Goal: Task Accomplishment & Management: Manage account settings

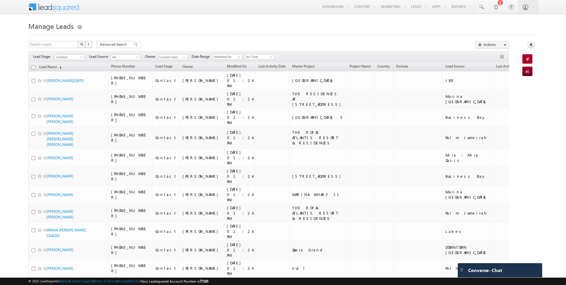
click at [48, 67] on link "Lead Name (sorted descending)" at bounding box center [50, 67] width 28 height 8
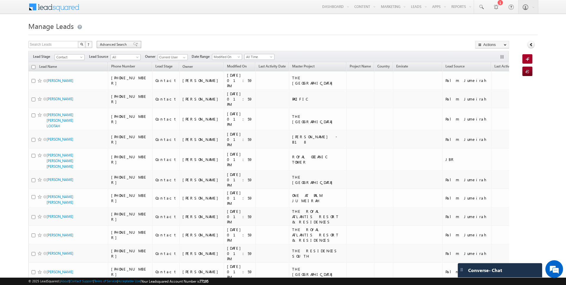
click at [119, 46] on span "Advanced Search" at bounding box center [114, 44] width 29 height 5
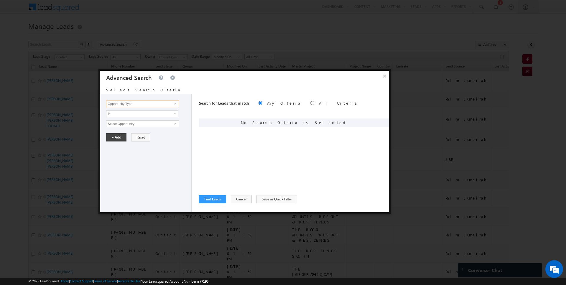
click at [147, 105] on input "Opportunity Type" at bounding box center [142, 103] width 73 height 7
type input "Lead Activity"
click at [136, 114] on span "Is" at bounding box center [138, 113] width 64 height 5
click at [127, 125] on link "Is Not" at bounding box center [142, 125] width 72 height 5
click at [127, 125] on input "Select Activity" at bounding box center [142, 123] width 73 height 7
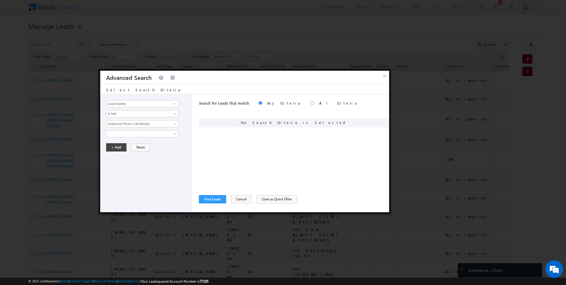
type input "Outbound Phone Call Activity"
click at [111, 152] on div "Opportunity Type Lead Activity Task Sales Group Prospect Id Address 1 Address 2…" at bounding box center [145, 153] width 91 height 118
click at [116, 147] on button "+ Add" at bounding box center [116, 147] width 20 height 8
click at [211, 199] on button "Find Leads" at bounding box center [212, 199] width 27 height 8
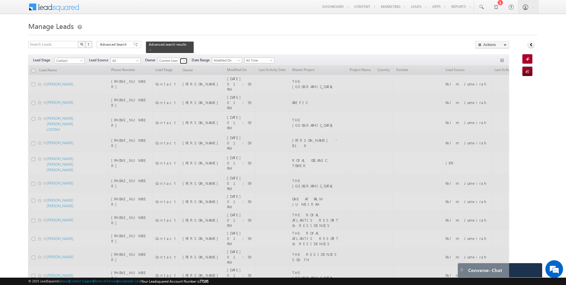
click at [180, 61] on link at bounding box center [183, 61] width 7 height 6
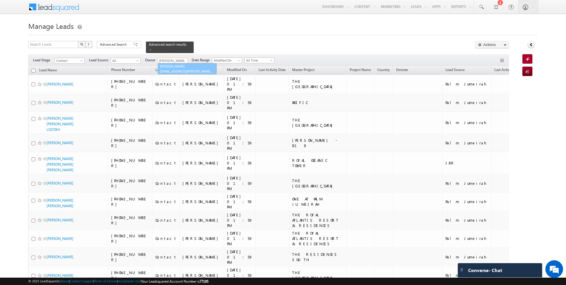
click at [175, 69] on span "[EMAIL_ADDRESS][PERSON_NAME][DOMAIN_NAME]" at bounding box center [186, 71] width 53 height 4
type input "[PERSON_NAME]"
click at [234, 31] on h1 "Manage Leads" at bounding box center [283, 26] width 510 height 12
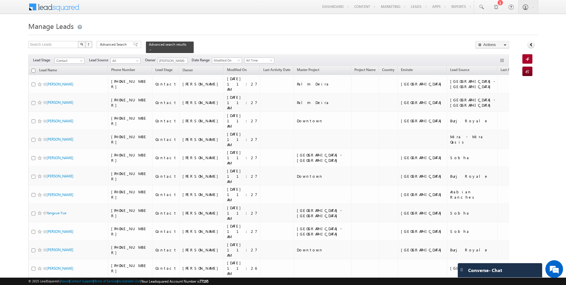
click at [34, 70] on input "checkbox" at bounding box center [34, 71] width 4 height 4
checkbox input "true"
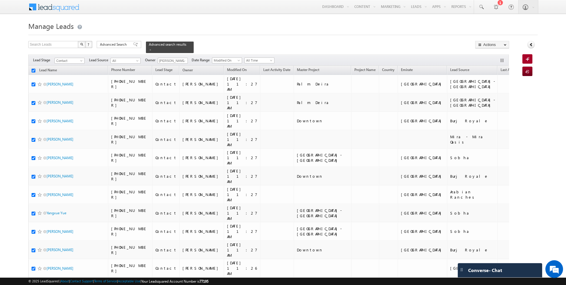
checkbox input "true"
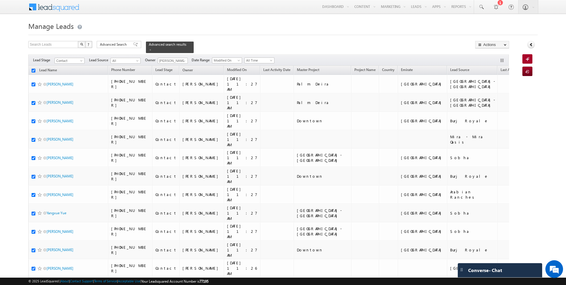
checkbox input "true"
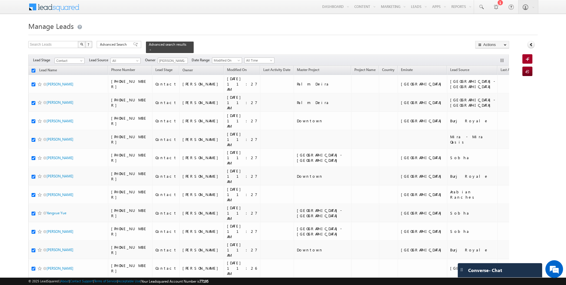
checkbox input "true"
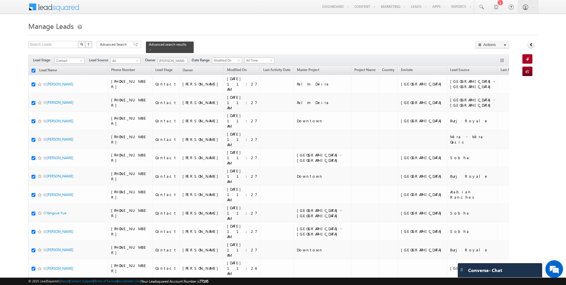
checkbox input "true"
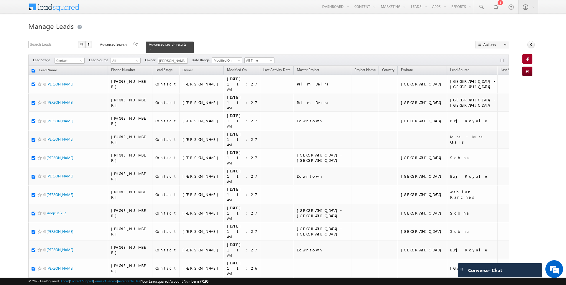
checkbox input "true"
click at [491, 96] on link "Change Owner" at bounding box center [492, 95] width 33 height 7
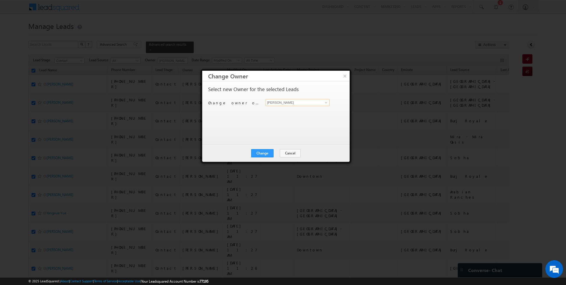
click at [305, 104] on input "[PERSON_NAME]" at bounding box center [298, 102] width 64 height 7
type input "[PERSON_NAME]"
click at [264, 152] on button "Change" at bounding box center [262, 153] width 22 height 8
click at [278, 152] on button "Close" at bounding box center [276, 153] width 19 height 8
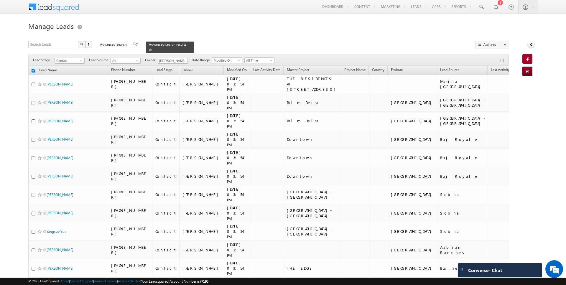
checkbox input "false"
click at [149, 48] on span at bounding box center [150, 49] width 3 height 3
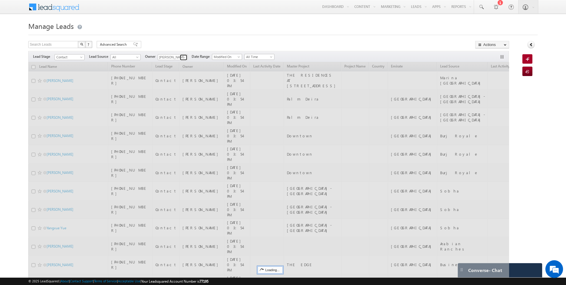
click at [182, 56] on span at bounding box center [184, 57] width 5 height 5
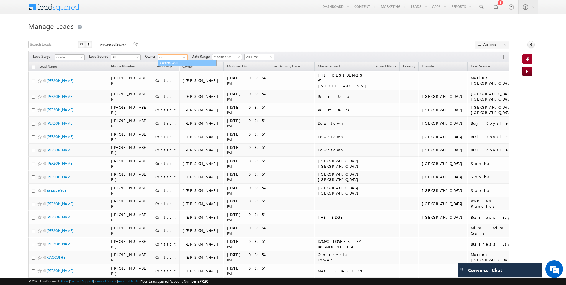
click at [177, 65] on link "Current User" at bounding box center [187, 63] width 59 height 7
click at [195, 32] on div at bounding box center [283, 33] width 510 height 4
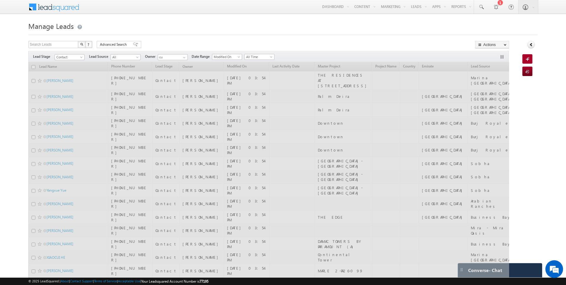
type input "Current User"
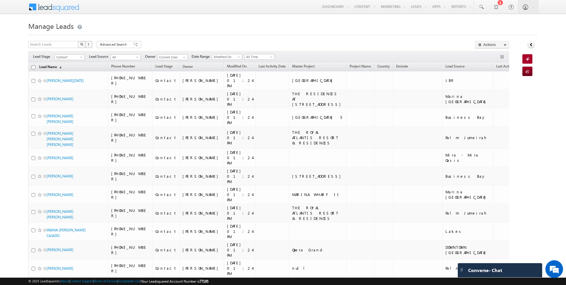
click at [42, 69] on link "Lead Name (sorted descending)" at bounding box center [50, 67] width 28 height 8
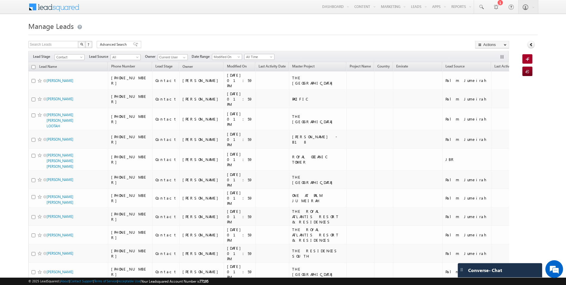
click at [33, 66] on input "checkbox" at bounding box center [34, 67] width 4 height 4
checkbox input "true"
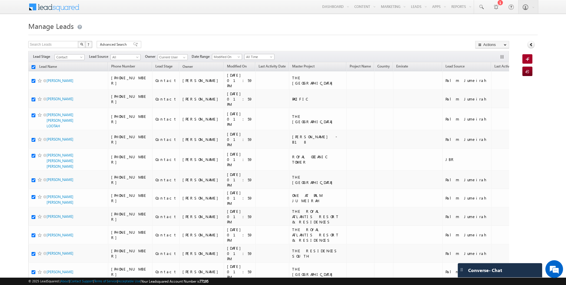
checkbox input "true"
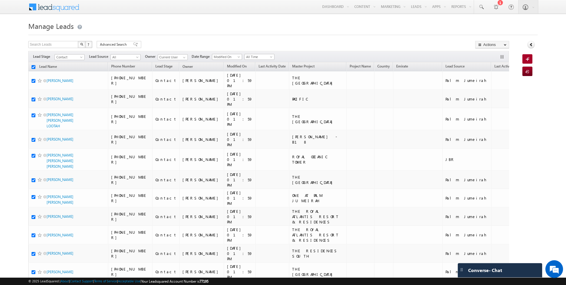
checkbox input "true"
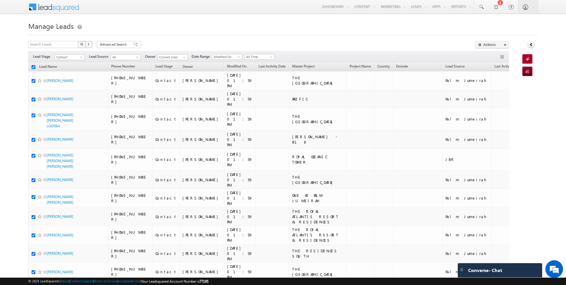
checkbox input "true"
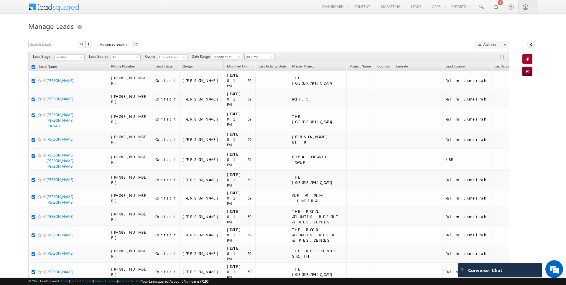
checkbox input "true"
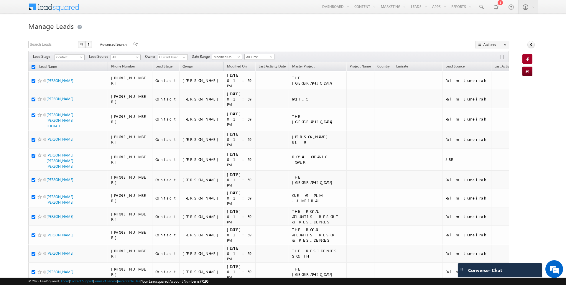
checkbox input "true"
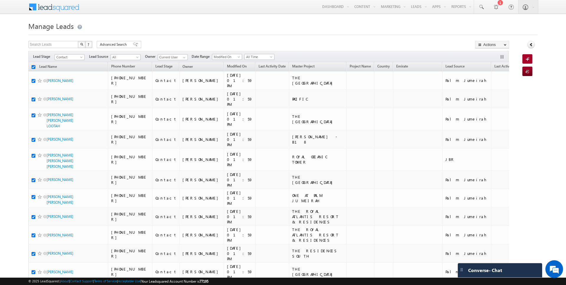
checkbox input "true"
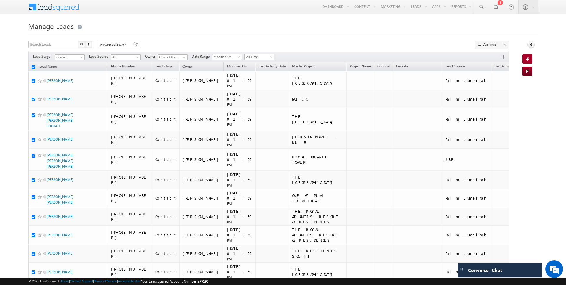
checkbox input "true"
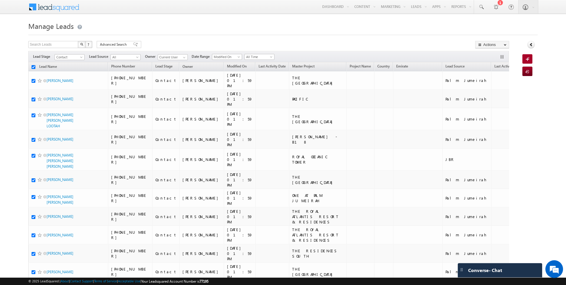
checkbox input "true"
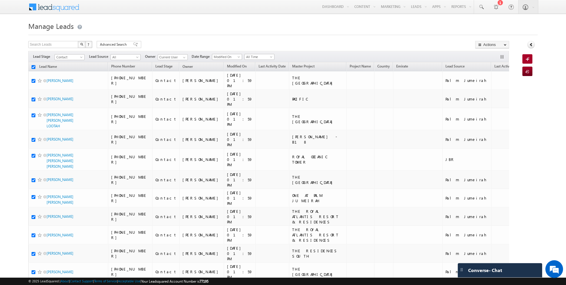
checkbox input "true"
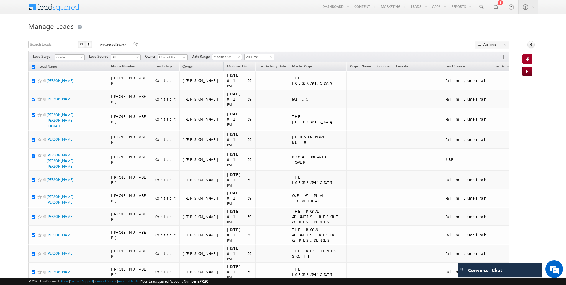
checkbox input "true"
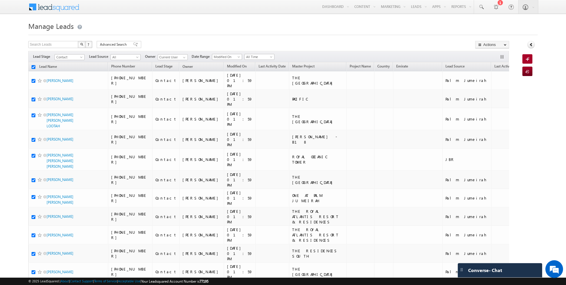
checkbox input "true"
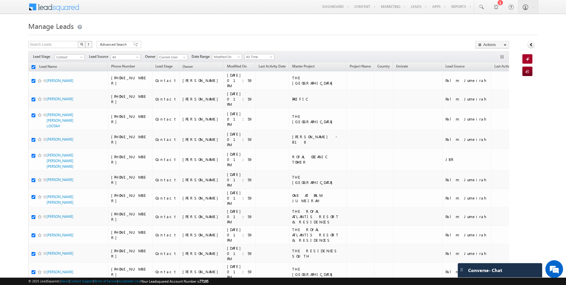
checkbox input "true"
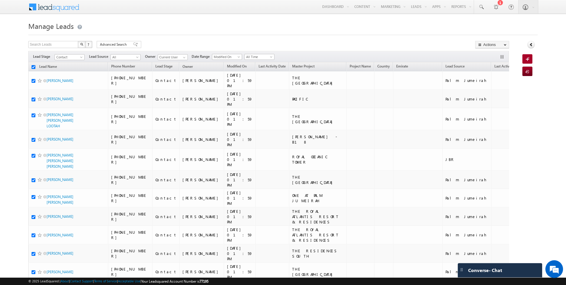
checkbox input "true"
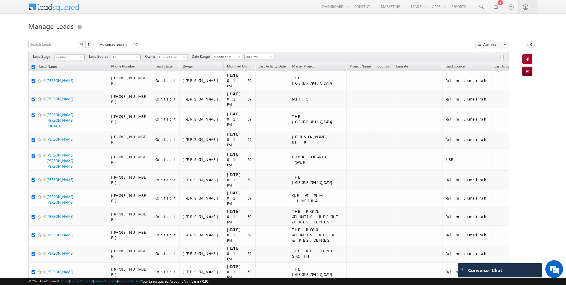
checkbox input "true"
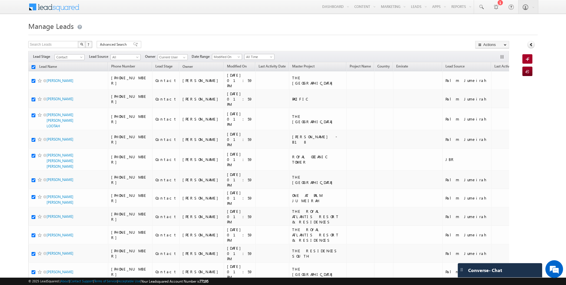
checkbox input "true"
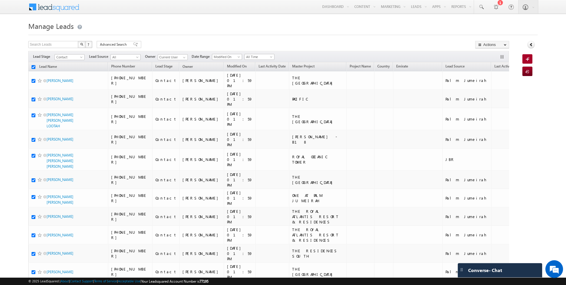
checkbox input "true"
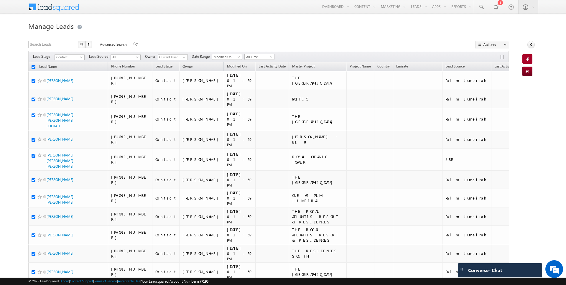
checkbox input "true"
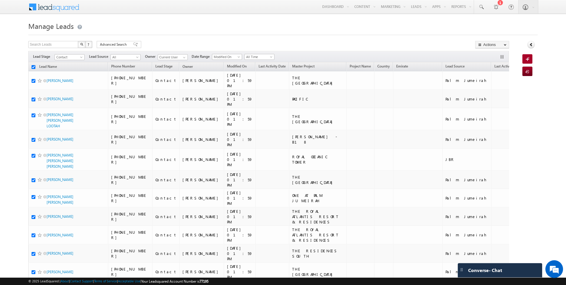
checkbox input "true"
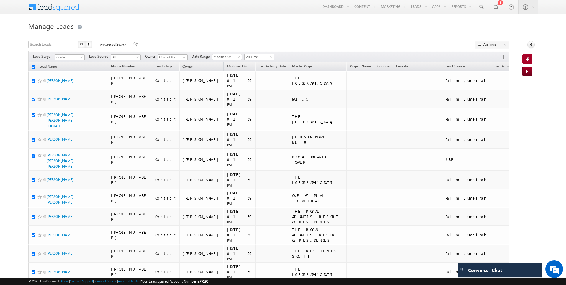
checkbox input "true"
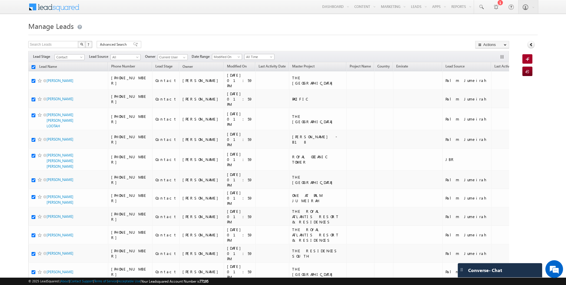
checkbox input "true"
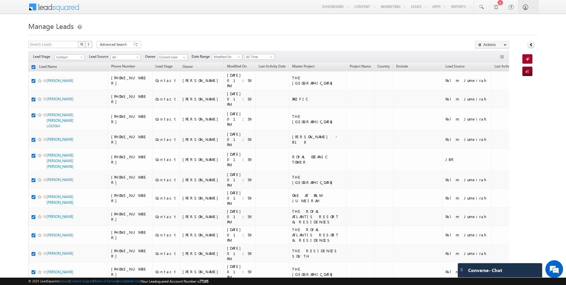
checkbox input "true"
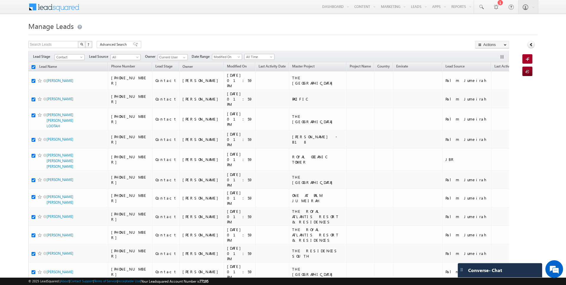
checkbox input "true"
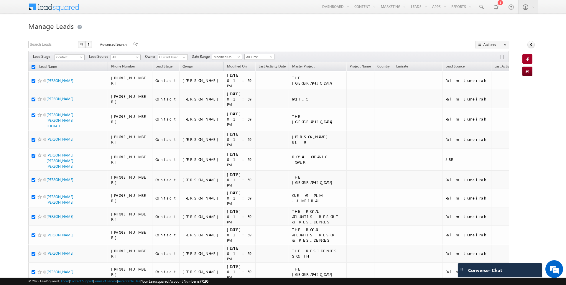
checkbox input "true"
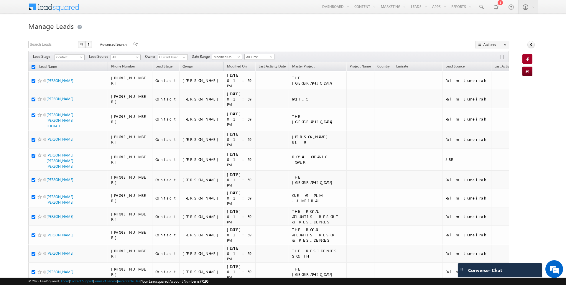
checkbox input "true"
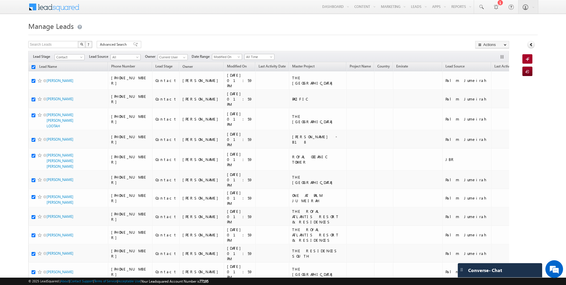
checkbox input "true"
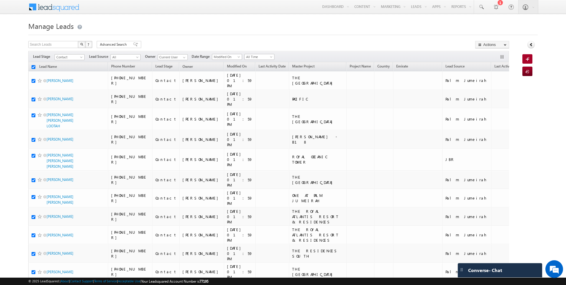
checkbox input "true"
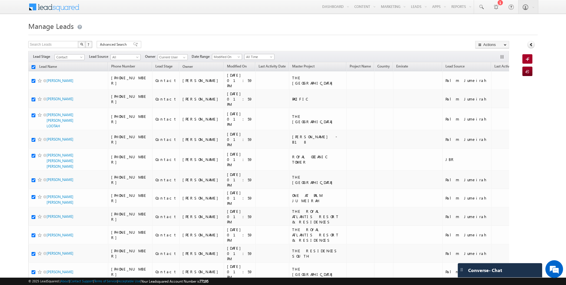
checkbox input "true"
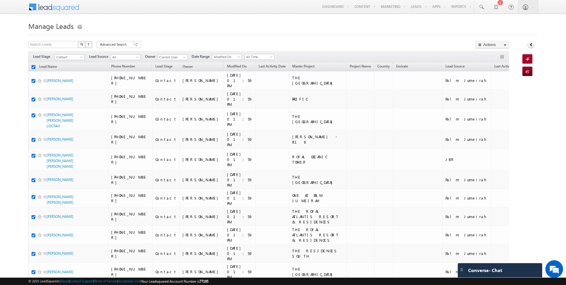
checkbox input "true"
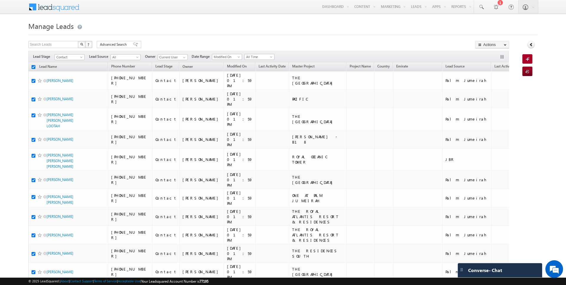
checkbox input "true"
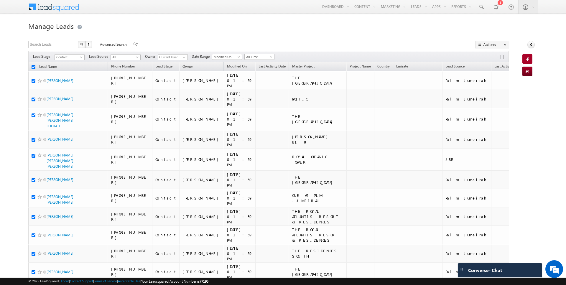
checkbox input "true"
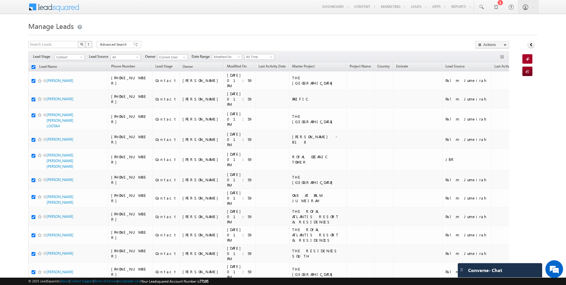
checkbox input "true"
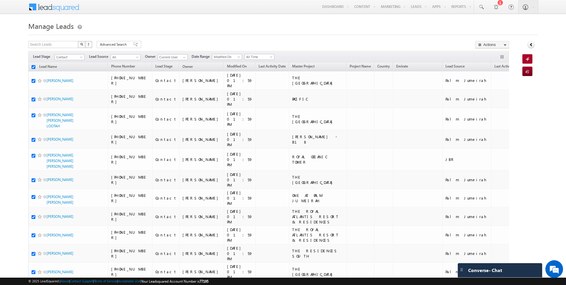
checkbox input "true"
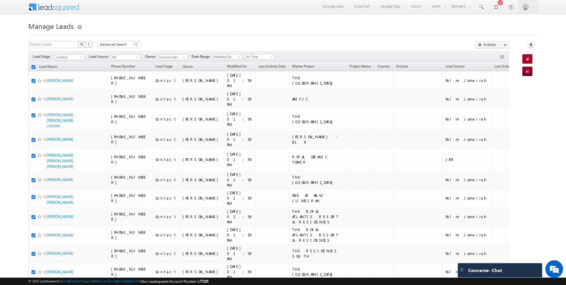
checkbox input "true"
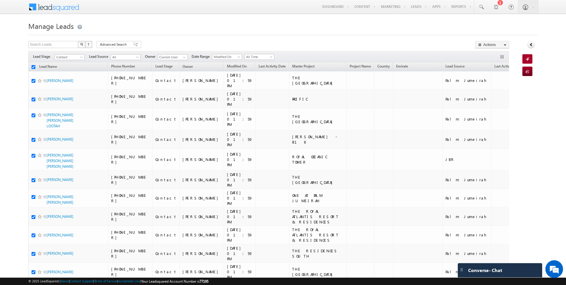
checkbox input "true"
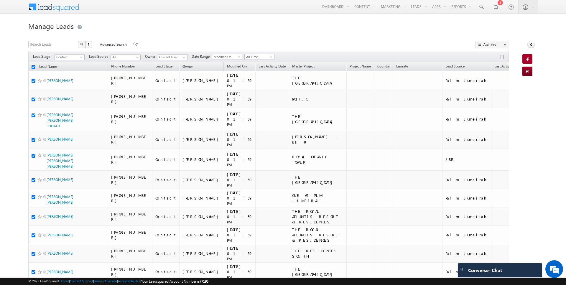
checkbox input "true"
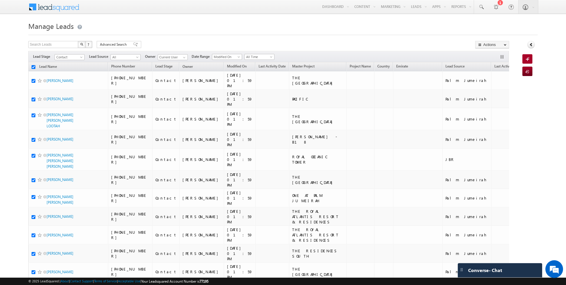
checkbox input "true"
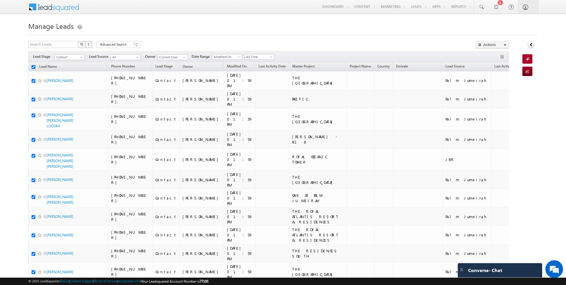
checkbox input "true"
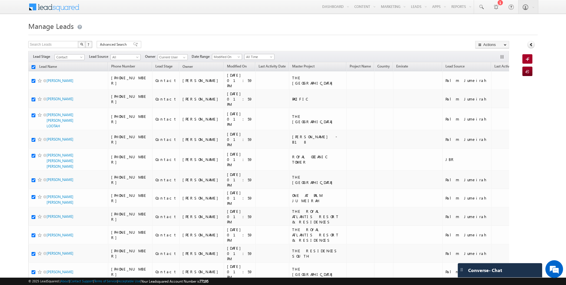
checkbox input "true"
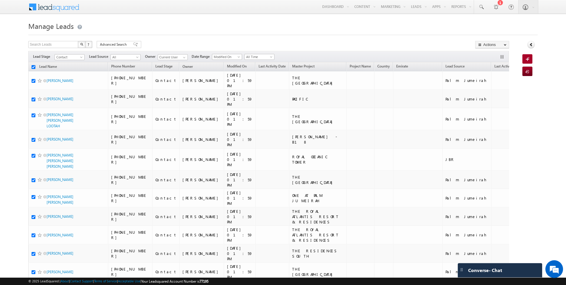
checkbox input "true"
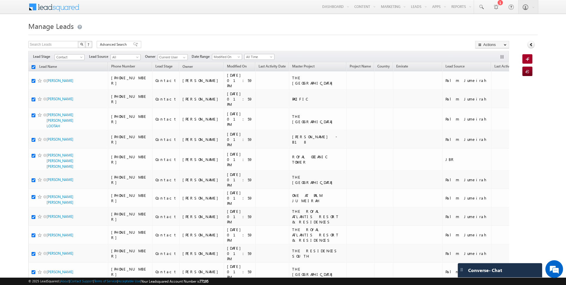
checkbox input "true"
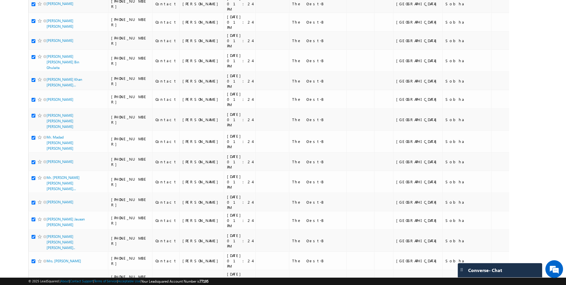
scroll to position [3101, 0]
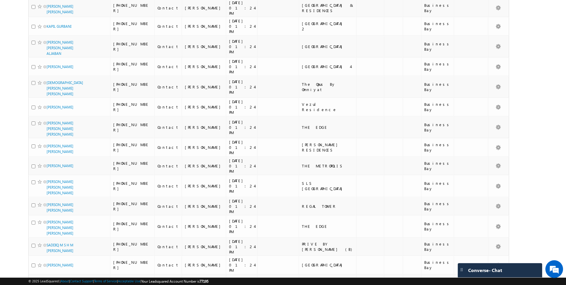
scroll to position [0, 0]
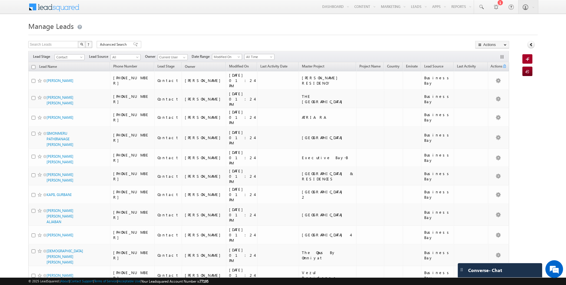
click at [34, 67] on input "checkbox" at bounding box center [34, 67] width 4 height 4
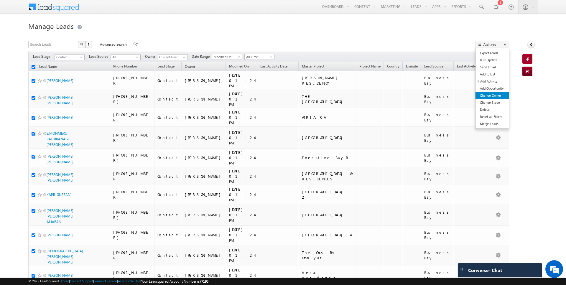
click at [487, 95] on link "Change Owner" at bounding box center [492, 95] width 33 height 7
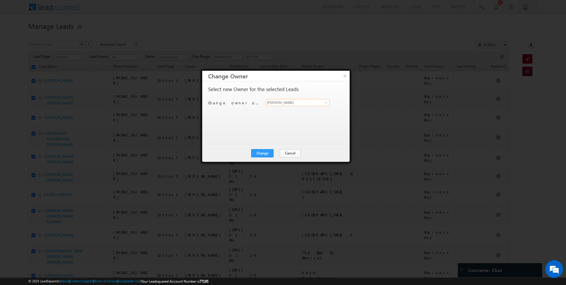
click at [290, 99] on input "[PERSON_NAME]" at bounding box center [298, 102] width 64 height 7
click at [263, 153] on button "Change" at bounding box center [262, 153] width 22 height 8
click at [279, 153] on button "Close" at bounding box center [276, 153] width 19 height 8
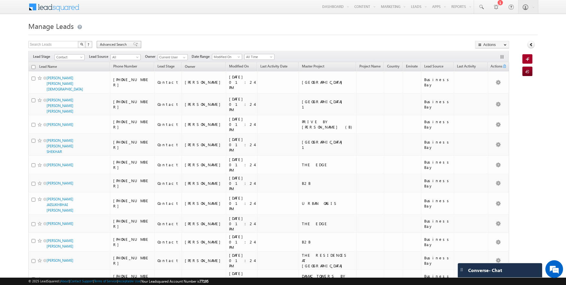
click at [116, 41] on div "Advanced Search" at bounding box center [119, 44] width 45 height 7
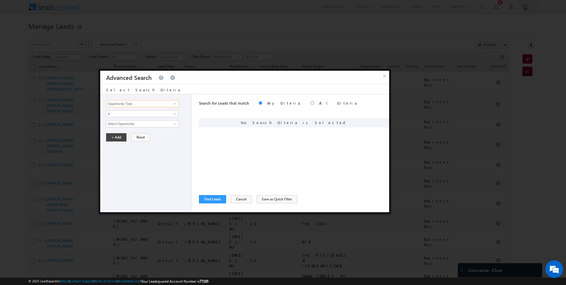
click at [165, 106] on input "Opportunity Type" at bounding box center [142, 103] width 73 height 7
click at [136, 114] on span "Is" at bounding box center [138, 113] width 64 height 5
click at [127, 126] on link "Is Not" at bounding box center [142, 125] width 72 height 5
click at [137, 122] on input "Select Activity" at bounding box center [142, 123] width 73 height 7
click at [117, 147] on button "+ Add" at bounding box center [116, 147] width 20 height 8
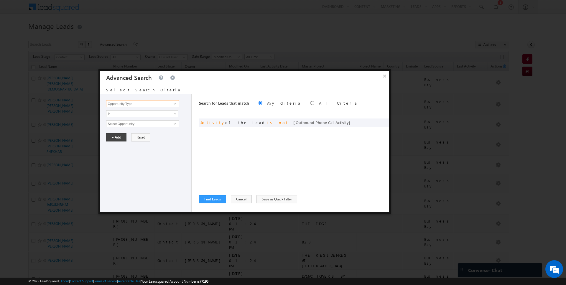
click at [133, 103] on input "Opportunity Type" at bounding box center [142, 103] width 73 height 7
click at [212, 205] on div "Search for Leads that match Any Criteria All Criteria Note that the current tri…" at bounding box center [294, 153] width 190 height 118
click at [212, 202] on button "Find Leads" at bounding box center [212, 199] width 27 height 8
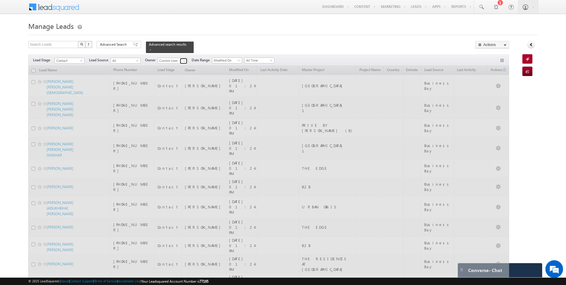
click at [180, 59] on link at bounding box center [183, 61] width 7 height 6
click at [183, 61] on span at bounding box center [184, 61] width 5 height 5
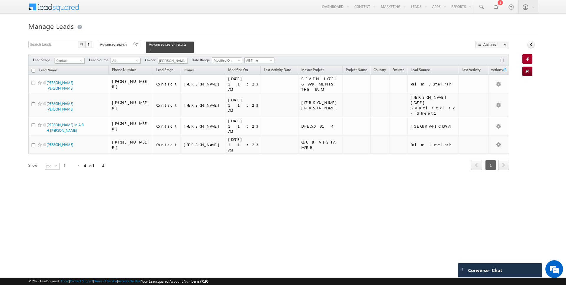
click at [32, 69] on input "checkbox" at bounding box center [34, 71] width 4 height 4
click at [494, 94] on link "Change Owner" at bounding box center [492, 95] width 33 height 7
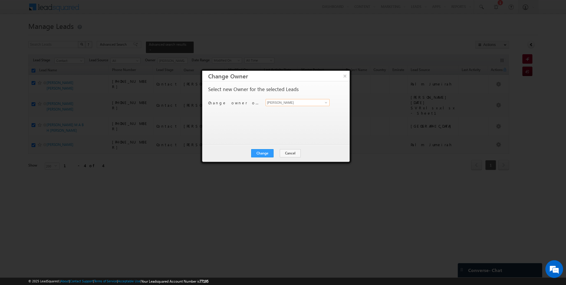
click at [285, 100] on input "[PERSON_NAME]" at bounding box center [298, 102] width 64 height 7
click at [269, 152] on button "Change" at bounding box center [262, 153] width 22 height 8
click at [277, 153] on button "Close" at bounding box center [276, 153] width 19 height 8
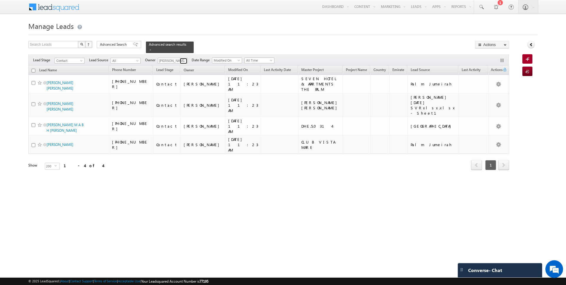
click at [184, 60] on span at bounding box center [184, 61] width 5 height 5
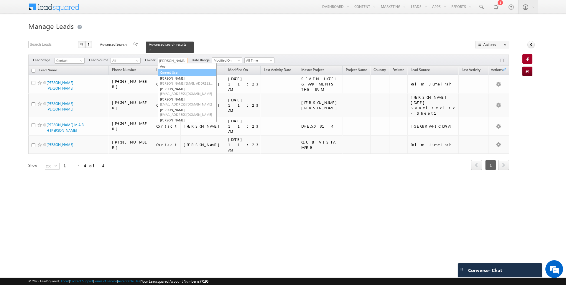
click at [176, 70] on link "Current User" at bounding box center [187, 72] width 59 height 7
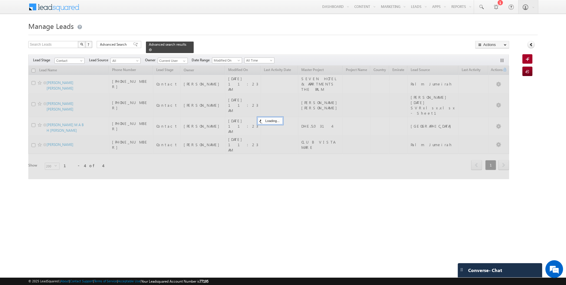
click at [149, 50] on span at bounding box center [150, 49] width 3 height 3
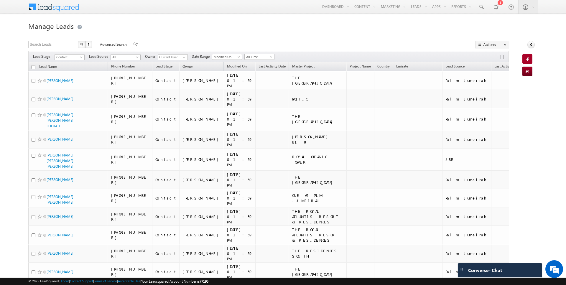
click at [33, 66] on input "checkbox" at bounding box center [34, 67] width 4 height 4
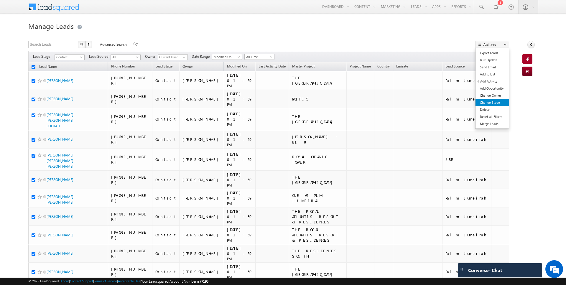
click at [495, 100] on link "Change Stage" at bounding box center [492, 102] width 33 height 7
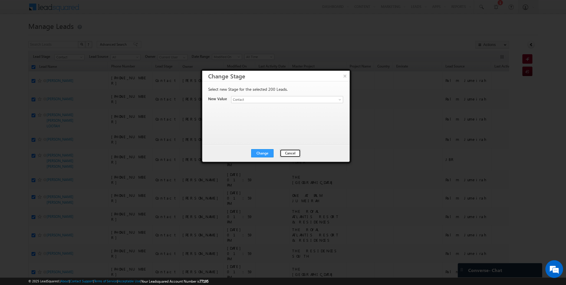
click at [288, 154] on button "Cancel" at bounding box center [290, 153] width 21 height 8
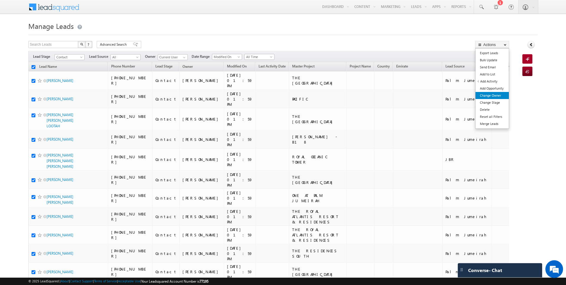
click at [485, 94] on link "Change Owner" at bounding box center [492, 95] width 33 height 7
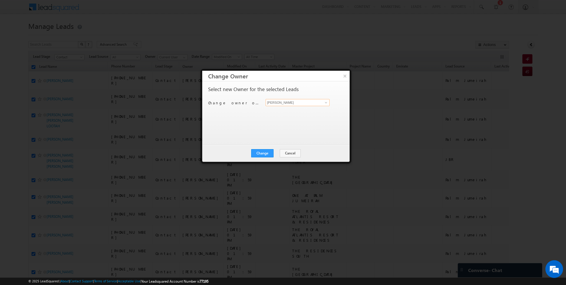
click at [281, 102] on input "[PERSON_NAME]" at bounding box center [298, 102] width 64 height 7
click button "×" at bounding box center [344, 76] width 9 height 10
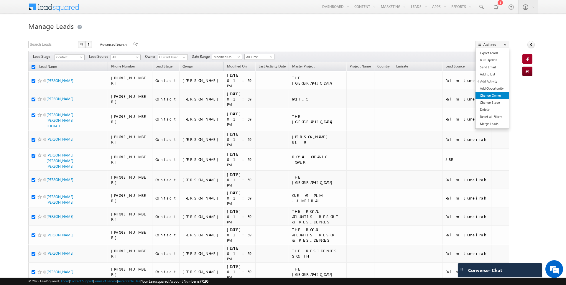
click at [491, 94] on link "Change Owner" at bounding box center [492, 95] width 33 height 7
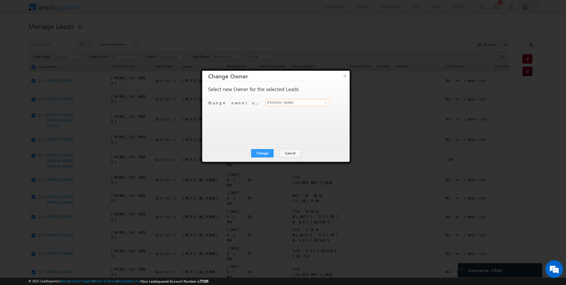
click at [300, 100] on input "[PERSON_NAME]" at bounding box center [298, 102] width 64 height 7
click at [269, 153] on button "Change" at bounding box center [262, 153] width 22 height 8
click at [277, 153] on button "Close" at bounding box center [276, 153] width 19 height 8
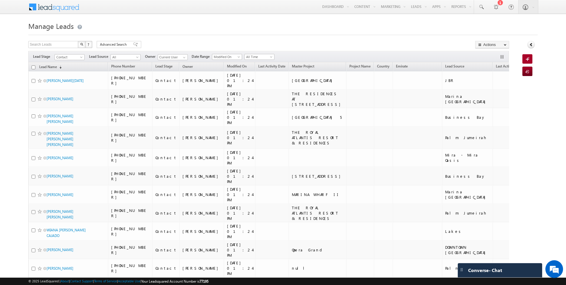
click at [51, 66] on div "Disengaged" at bounding box center [54, 69] width 37 height 6
click at [51, 66] on link "Lead Name (sorted descending)" at bounding box center [50, 67] width 28 height 8
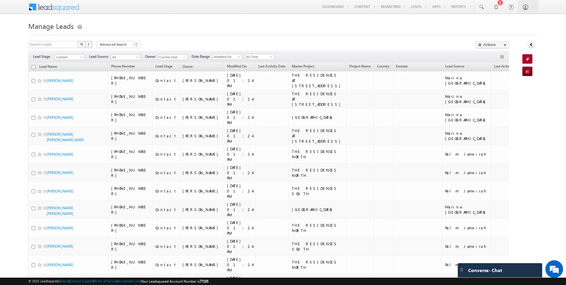
click at [34, 68] on input "checkbox" at bounding box center [34, 67] width 4 height 4
checkbox input "true"
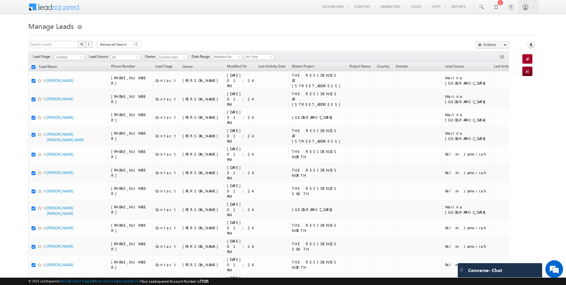
checkbox input "true"
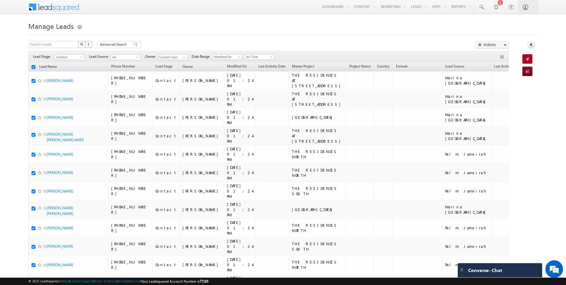
checkbox input "true"
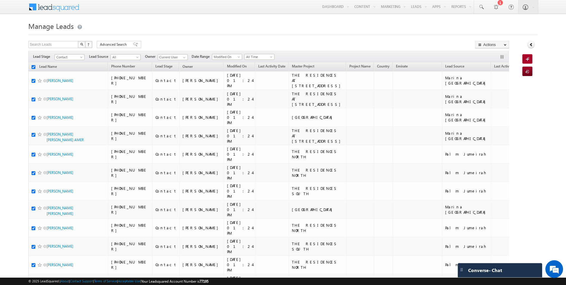
checkbox input "true"
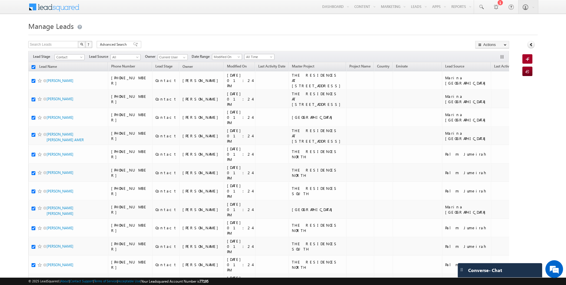
checkbox input "true"
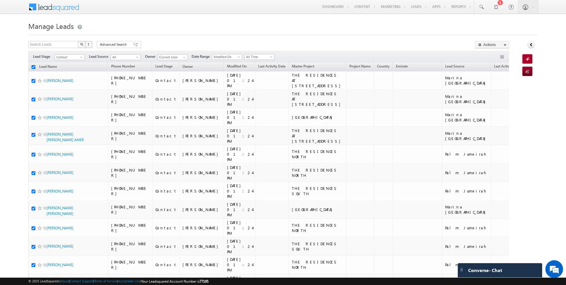
checkbox input "true"
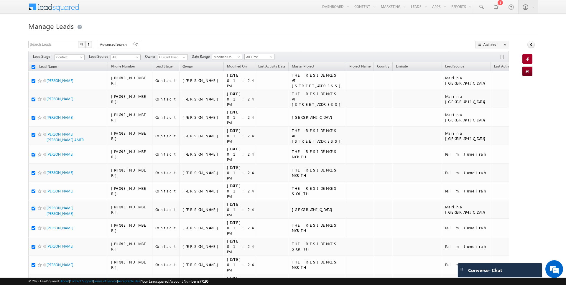
checkbox input "true"
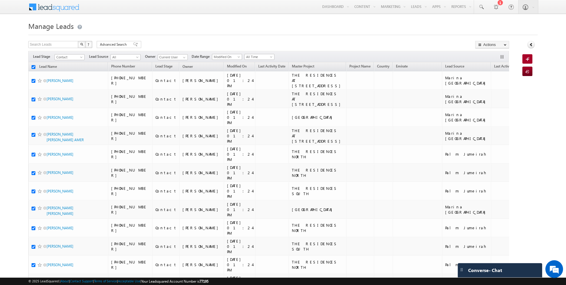
checkbox input "true"
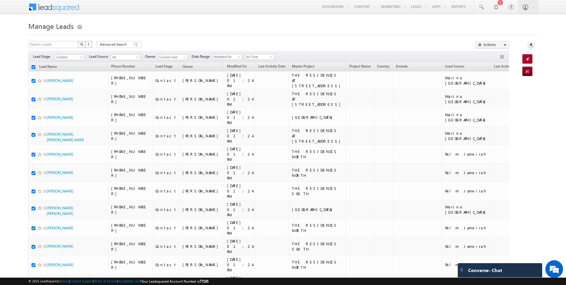
checkbox input "true"
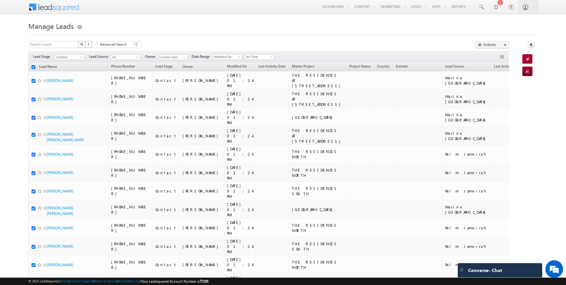
checkbox input "true"
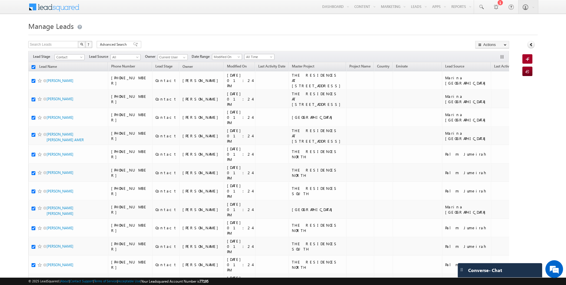
checkbox input "true"
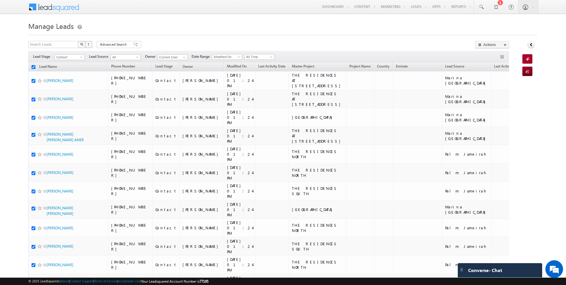
checkbox input "true"
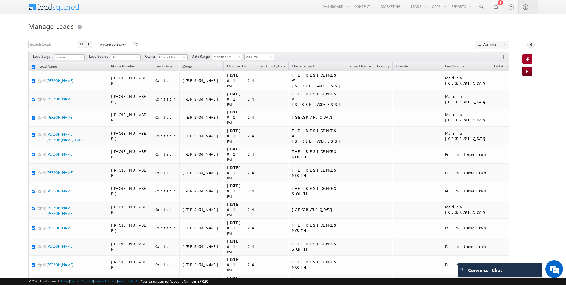
checkbox input "true"
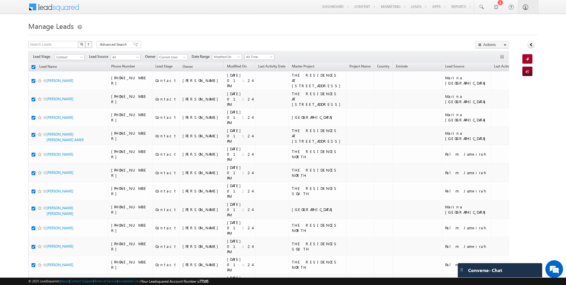
checkbox input "true"
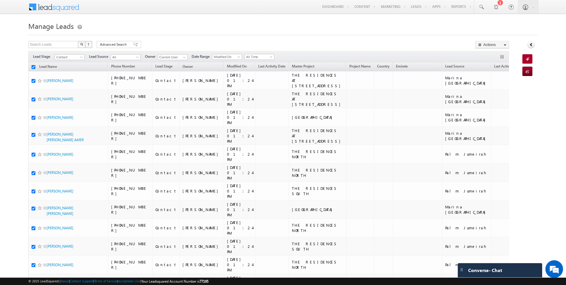
checkbox input "true"
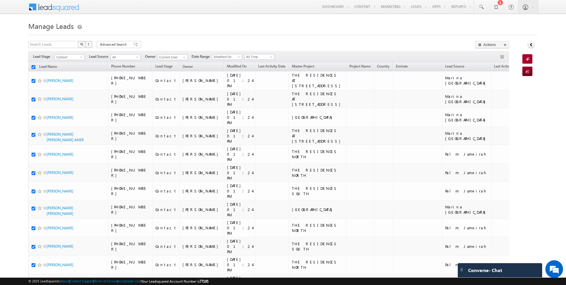
checkbox input "true"
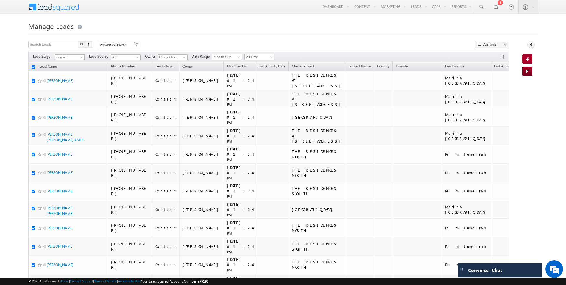
checkbox input "true"
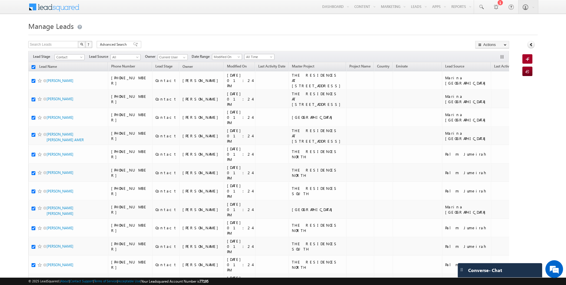
checkbox input "true"
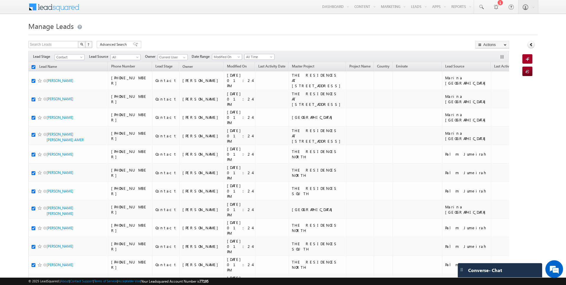
checkbox input "true"
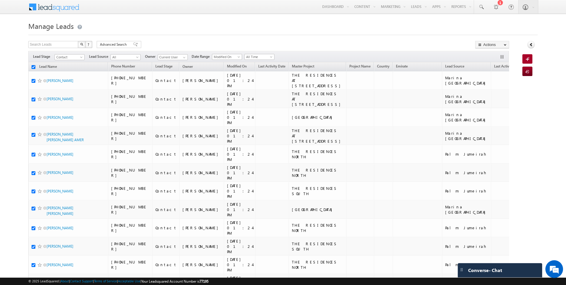
checkbox input "true"
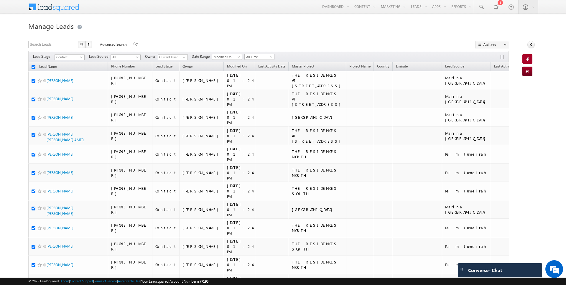
checkbox input "true"
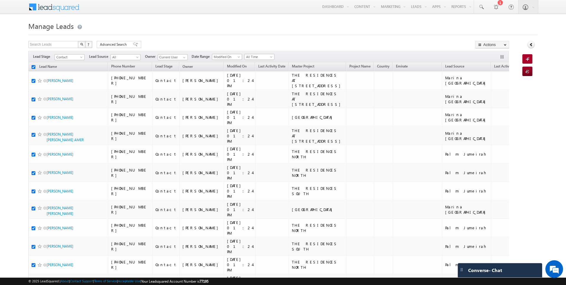
checkbox input "true"
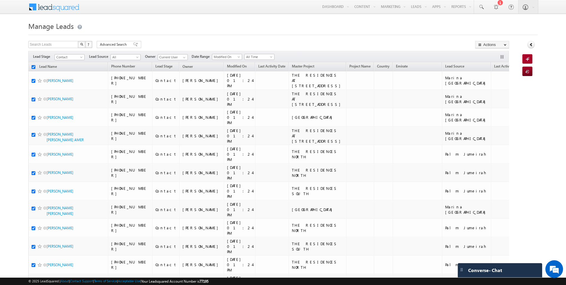
checkbox input "true"
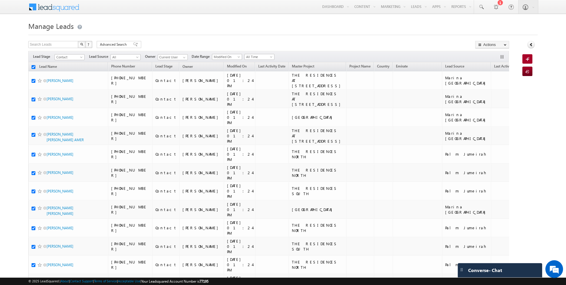
checkbox input "true"
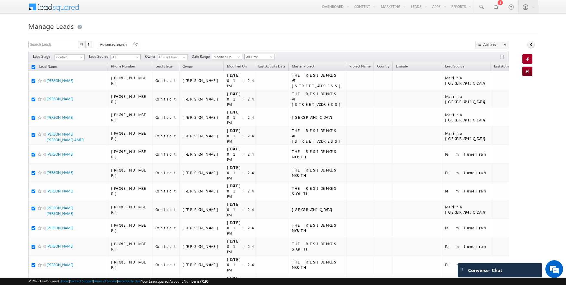
checkbox input "true"
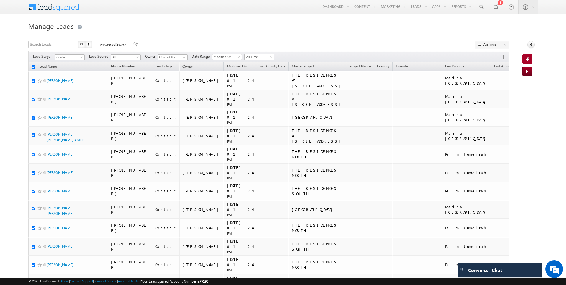
checkbox input "true"
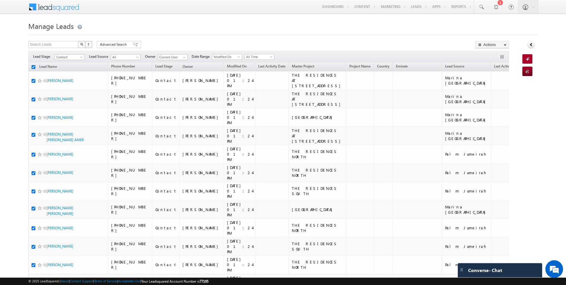
checkbox input "true"
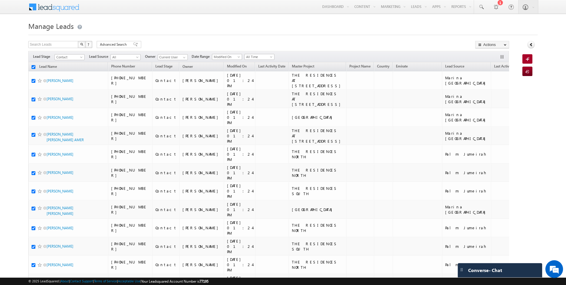
checkbox input "true"
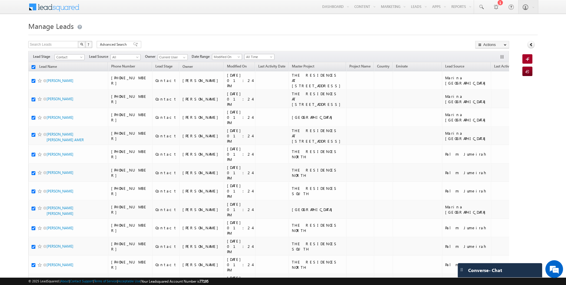
checkbox input "true"
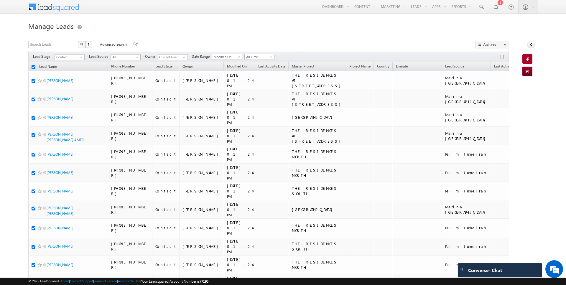
checkbox input "true"
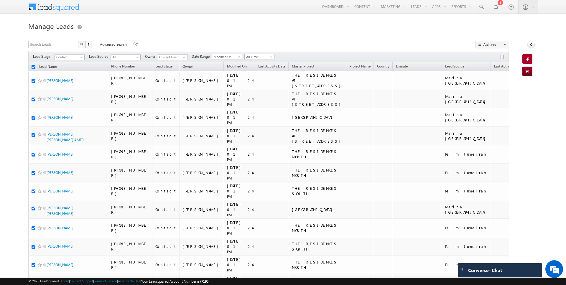
checkbox input "true"
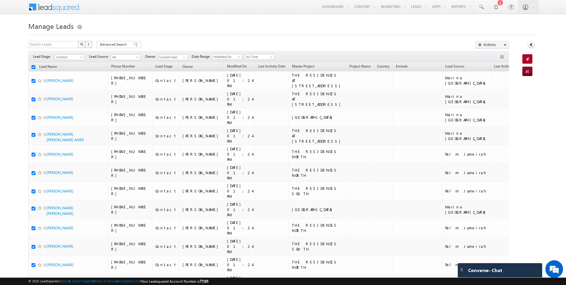
checkbox input "true"
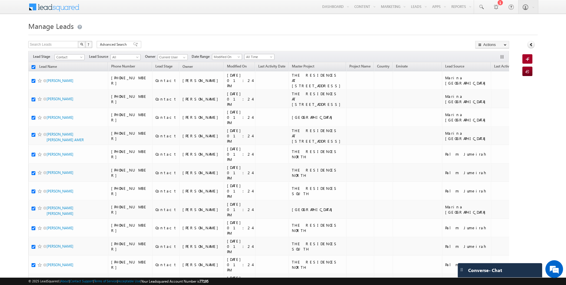
checkbox input "true"
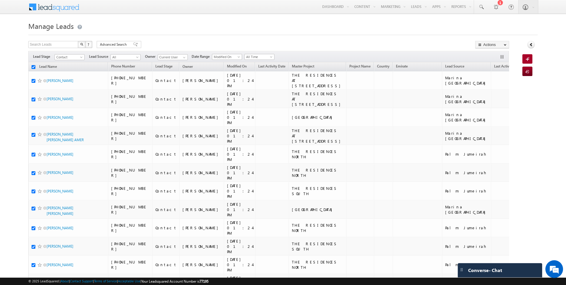
checkbox input "true"
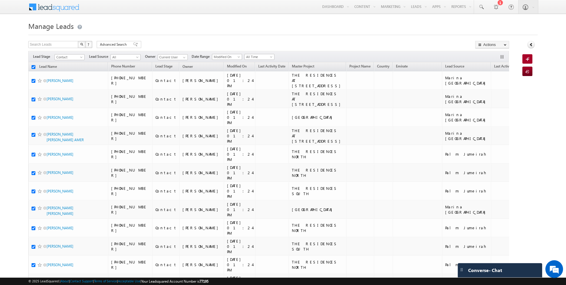
checkbox input "true"
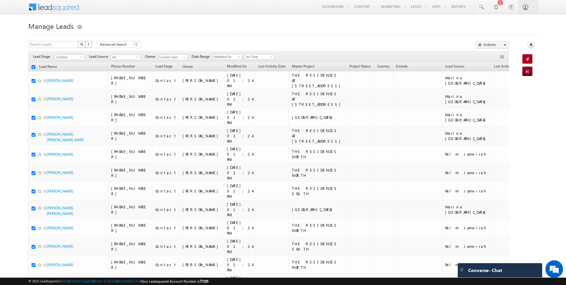
checkbox input "true"
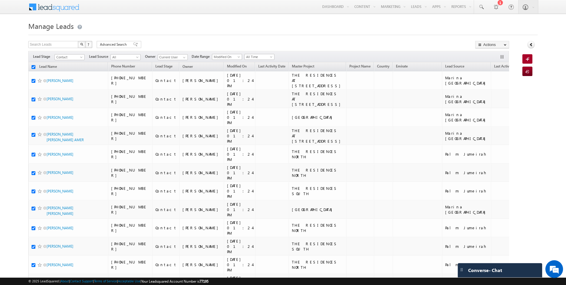
checkbox input "true"
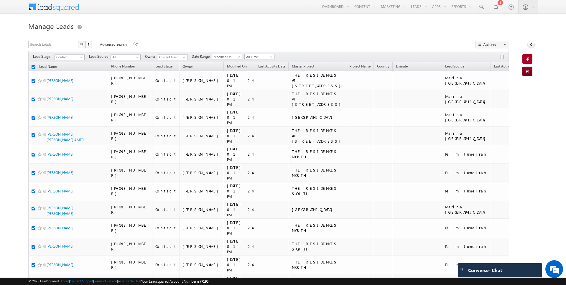
checkbox input "true"
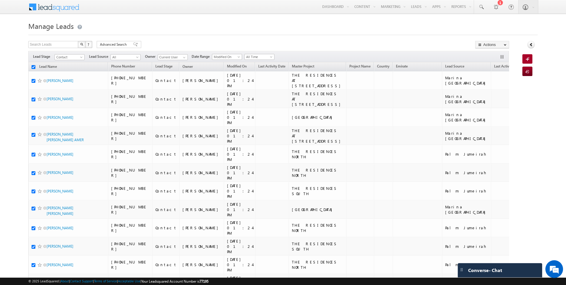
checkbox input "true"
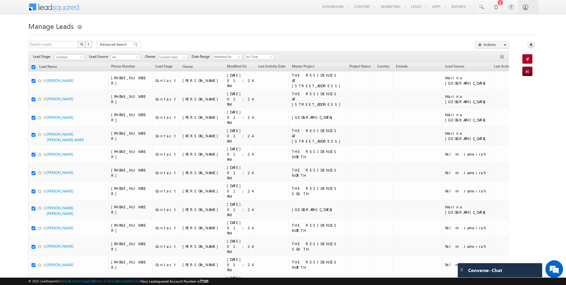
checkbox input "true"
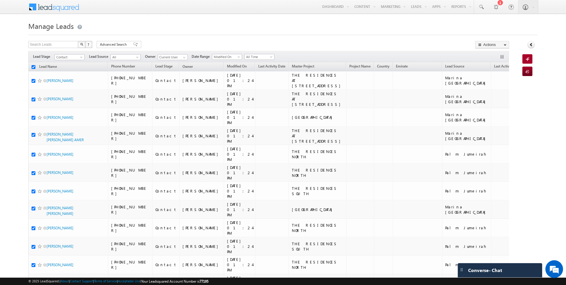
checkbox input "true"
click at [489, 94] on link "Change Owner" at bounding box center [492, 95] width 33 height 7
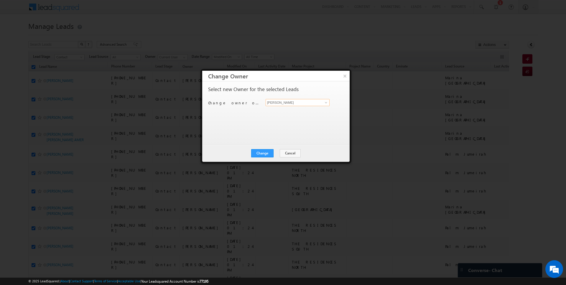
click at [295, 104] on input "[PERSON_NAME]" at bounding box center [298, 102] width 64 height 7
click at [269, 150] on button "Change" at bounding box center [262, 153] width 22 height 8
click at [276, 152] on button "Close" at bounding box center [276, 153] width 19 height 8
